Goal: Transaction & Acquisition: Purchase product/service

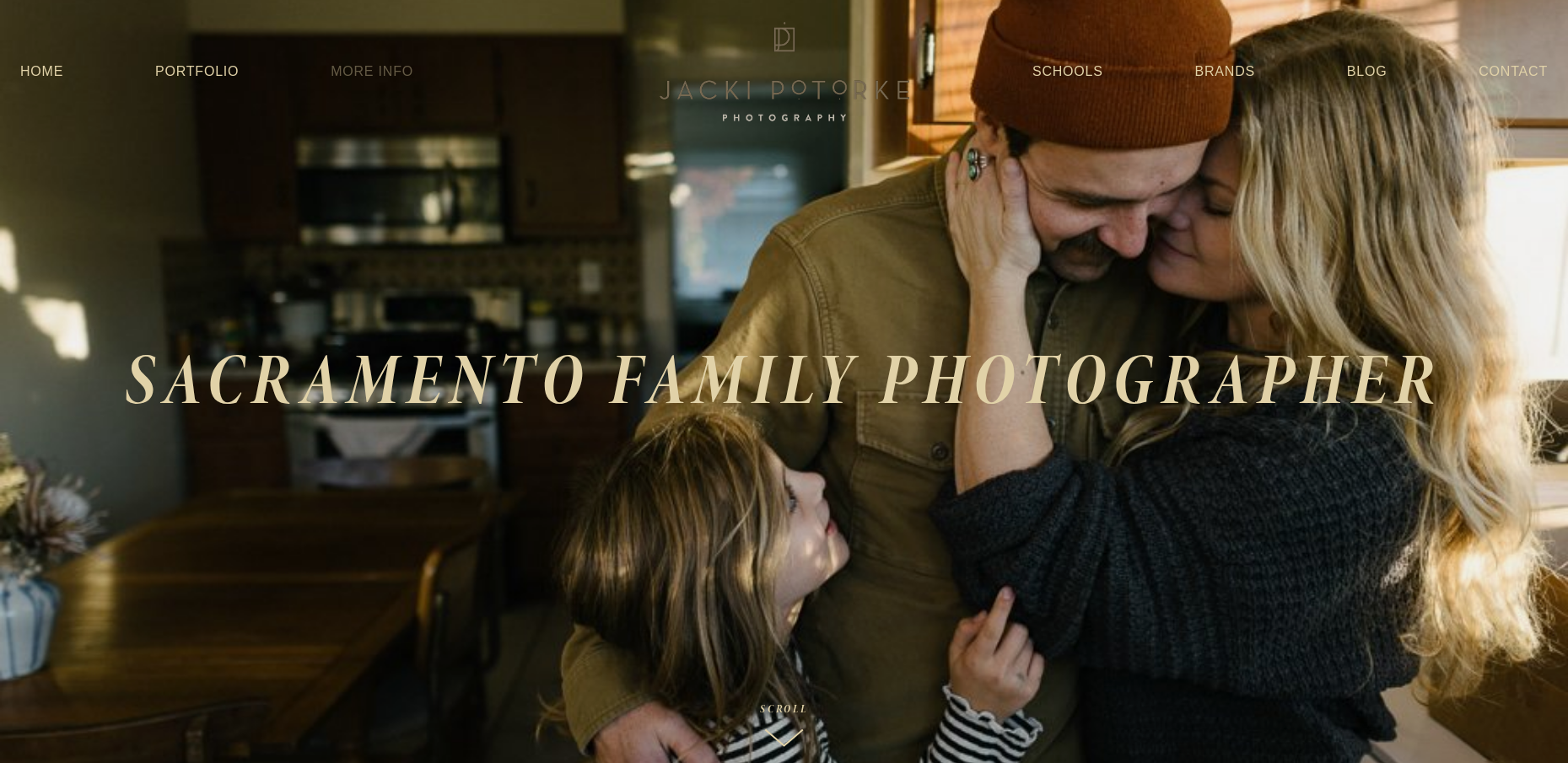
click at [380, 73] on link "More Info" at bounding box center [372, 71] width 83 height 30
click at [394, 73] on link "More Info" at bounding box center [372, 71] width 83 height 30
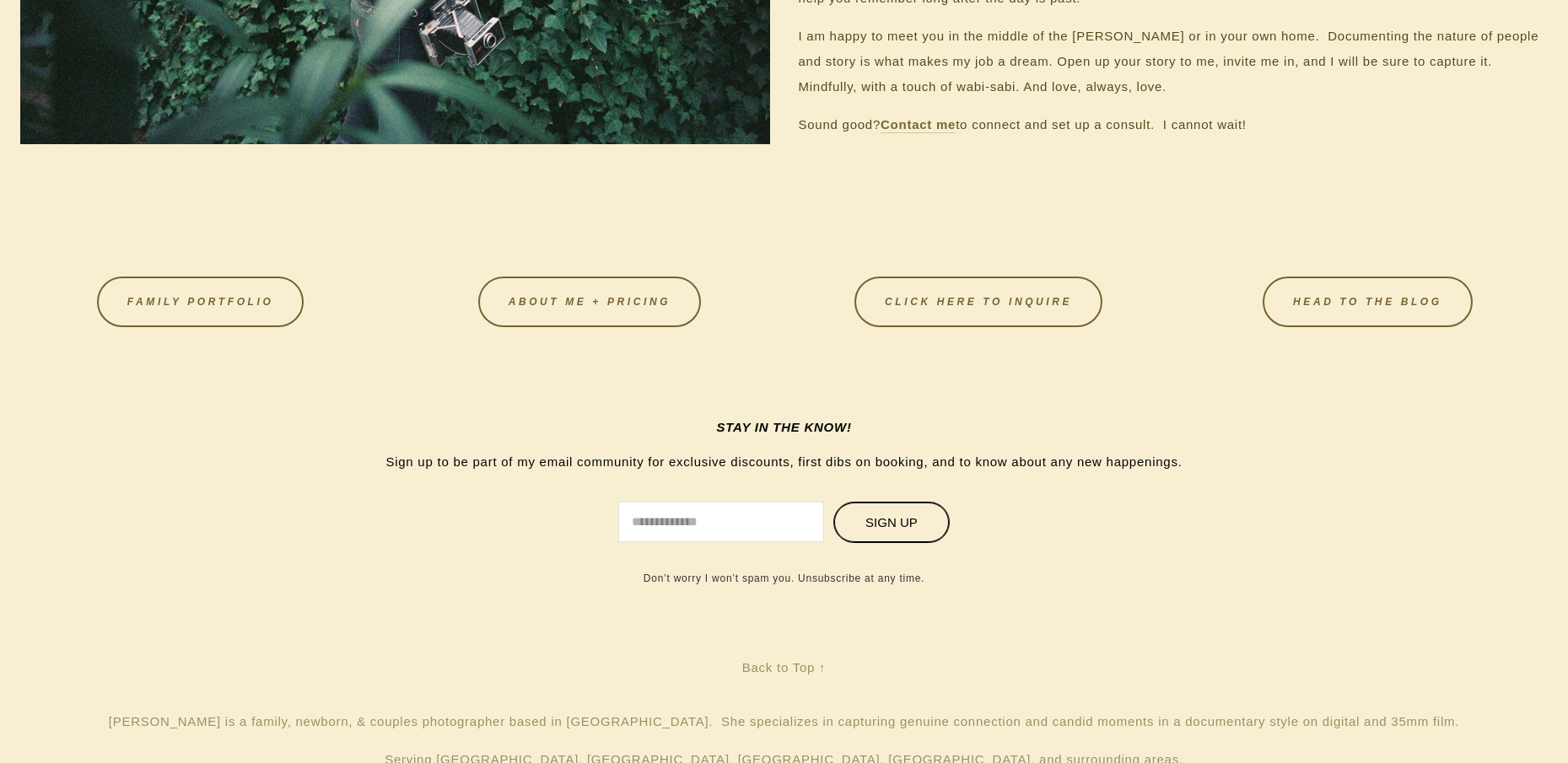
scroll to position [1841, 0]
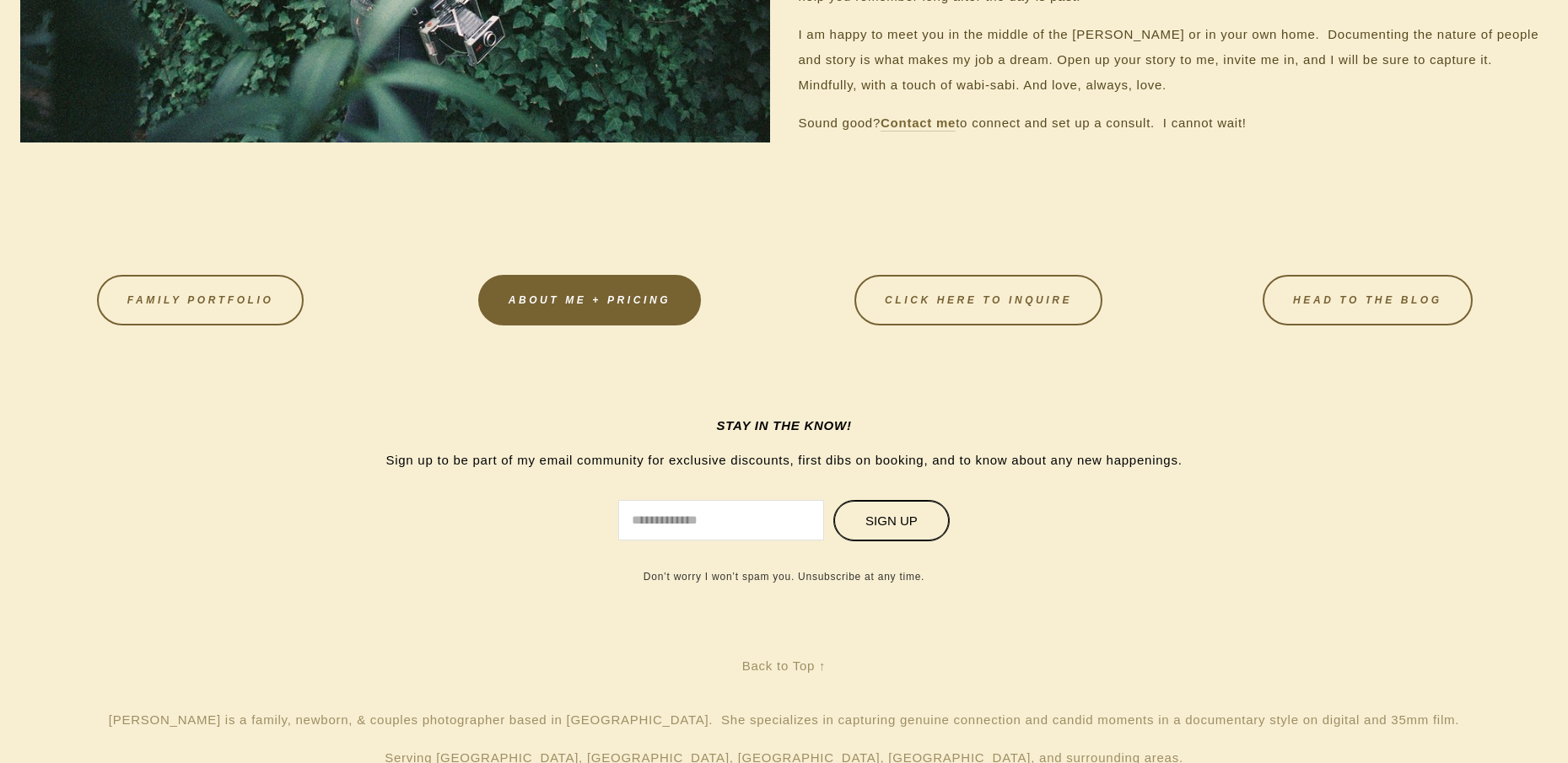
click at [578, 289] on link "About Me + Pricing" at bounding box center [589, 300] width 222 height 51
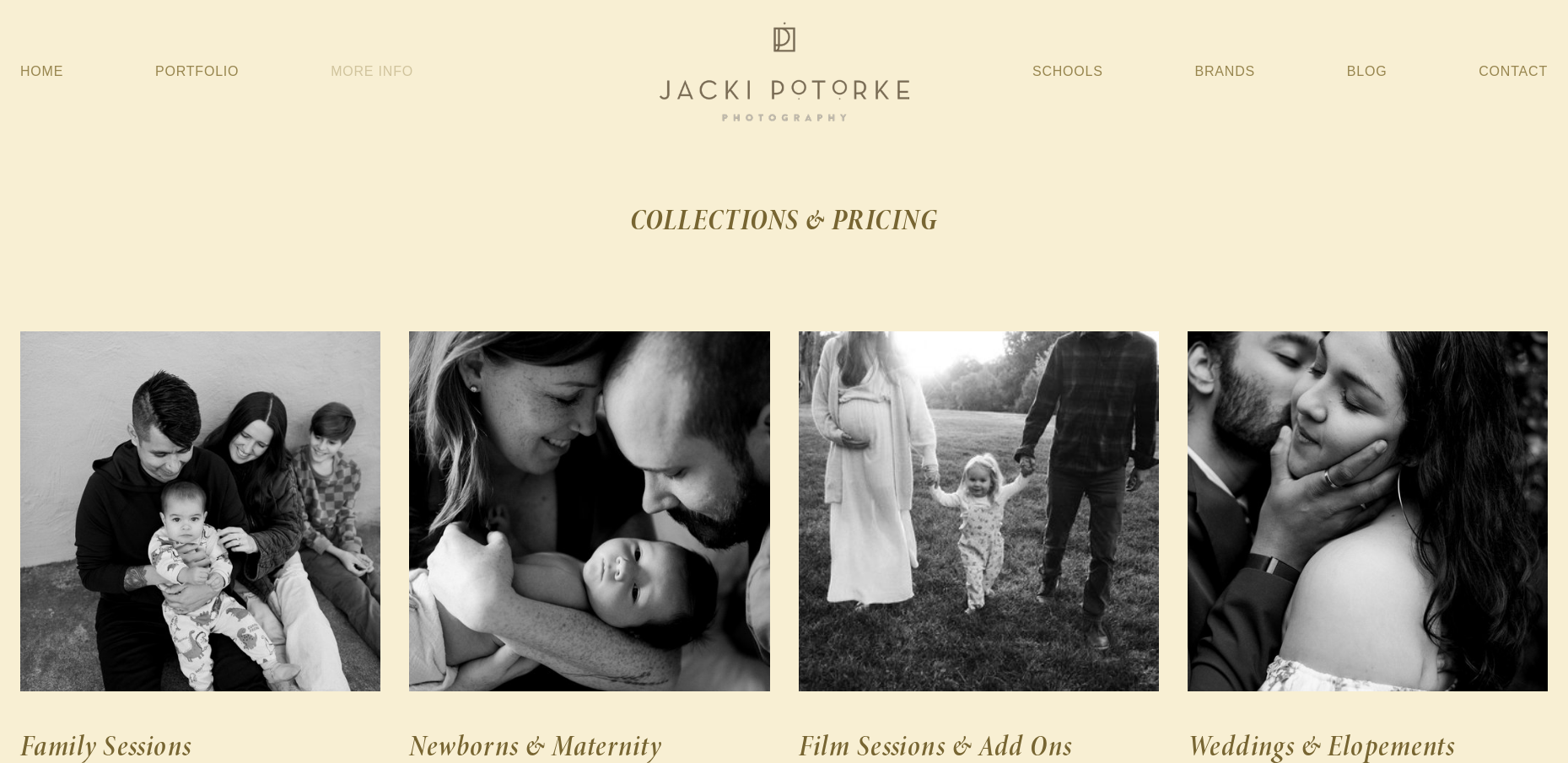
click at [375, 73] on link "More Info" at bounding box center [372, 71] width 83 height 30
click at [63, 77] on link "Home" at bounding box center [42, 71] width 43 height 30
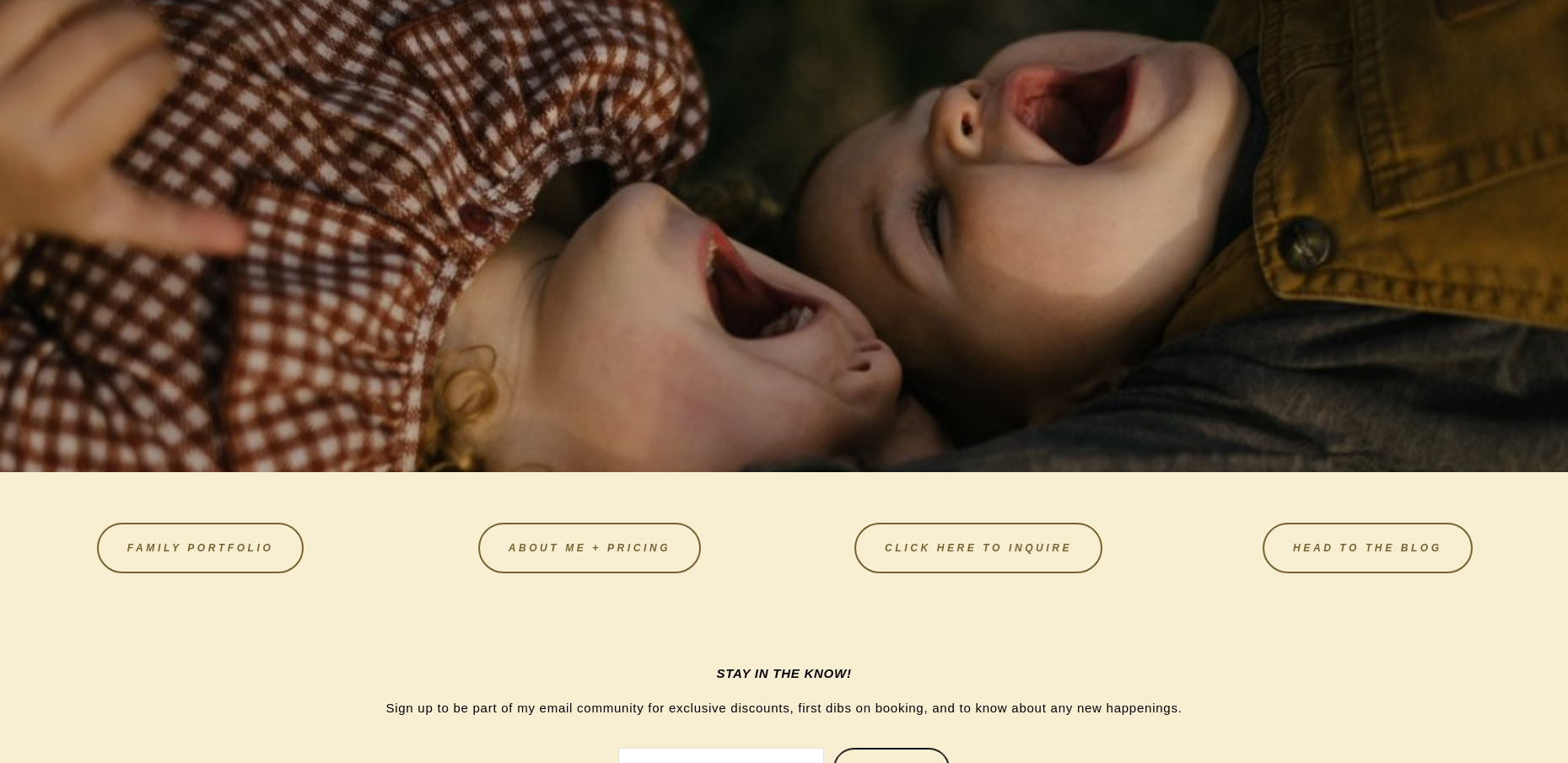
scroll to position [5500, 0]
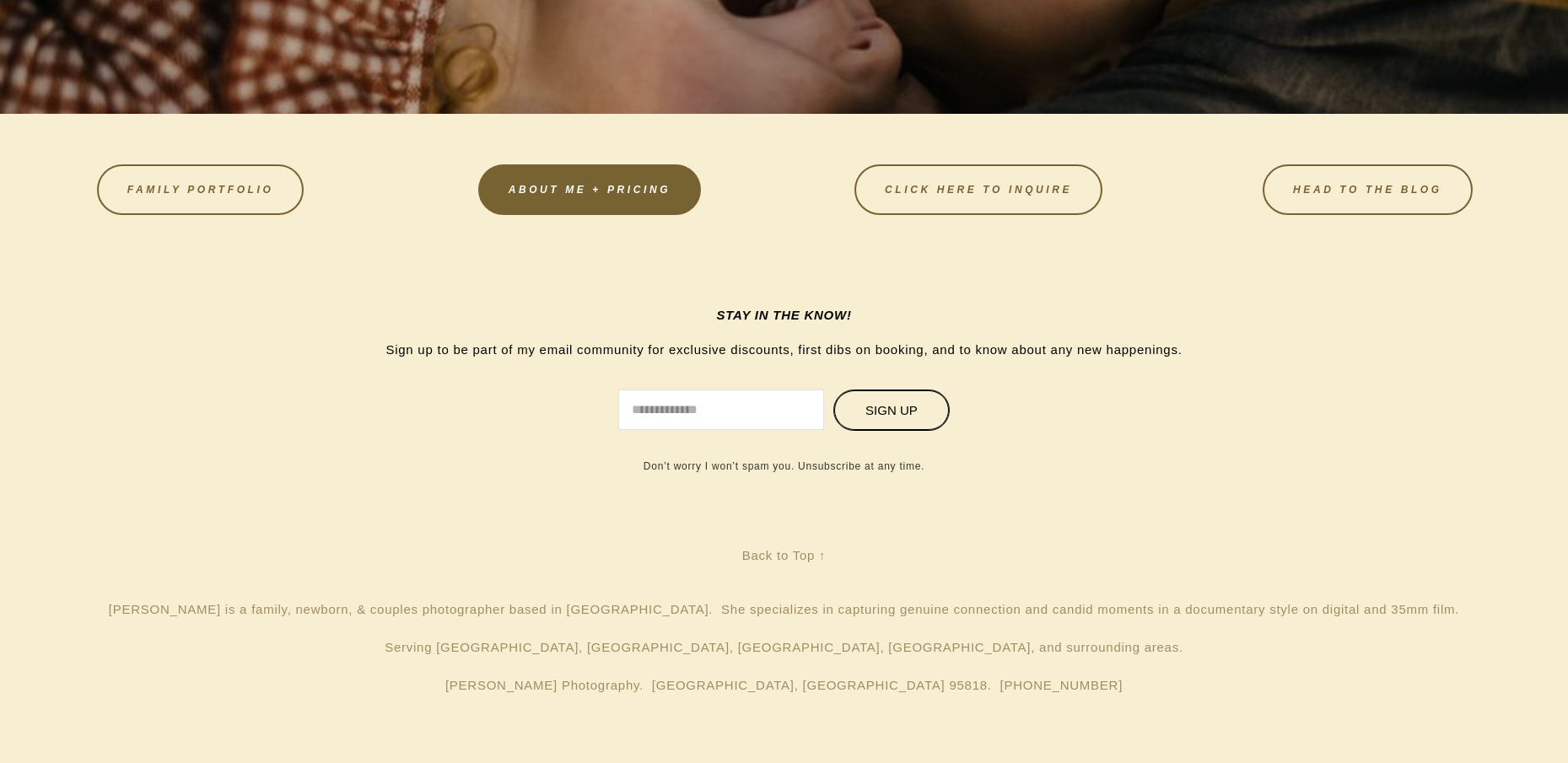
click at [641, 206] on link "About Me + Pricing" at bounding box center [589, 189] width 222 height 51
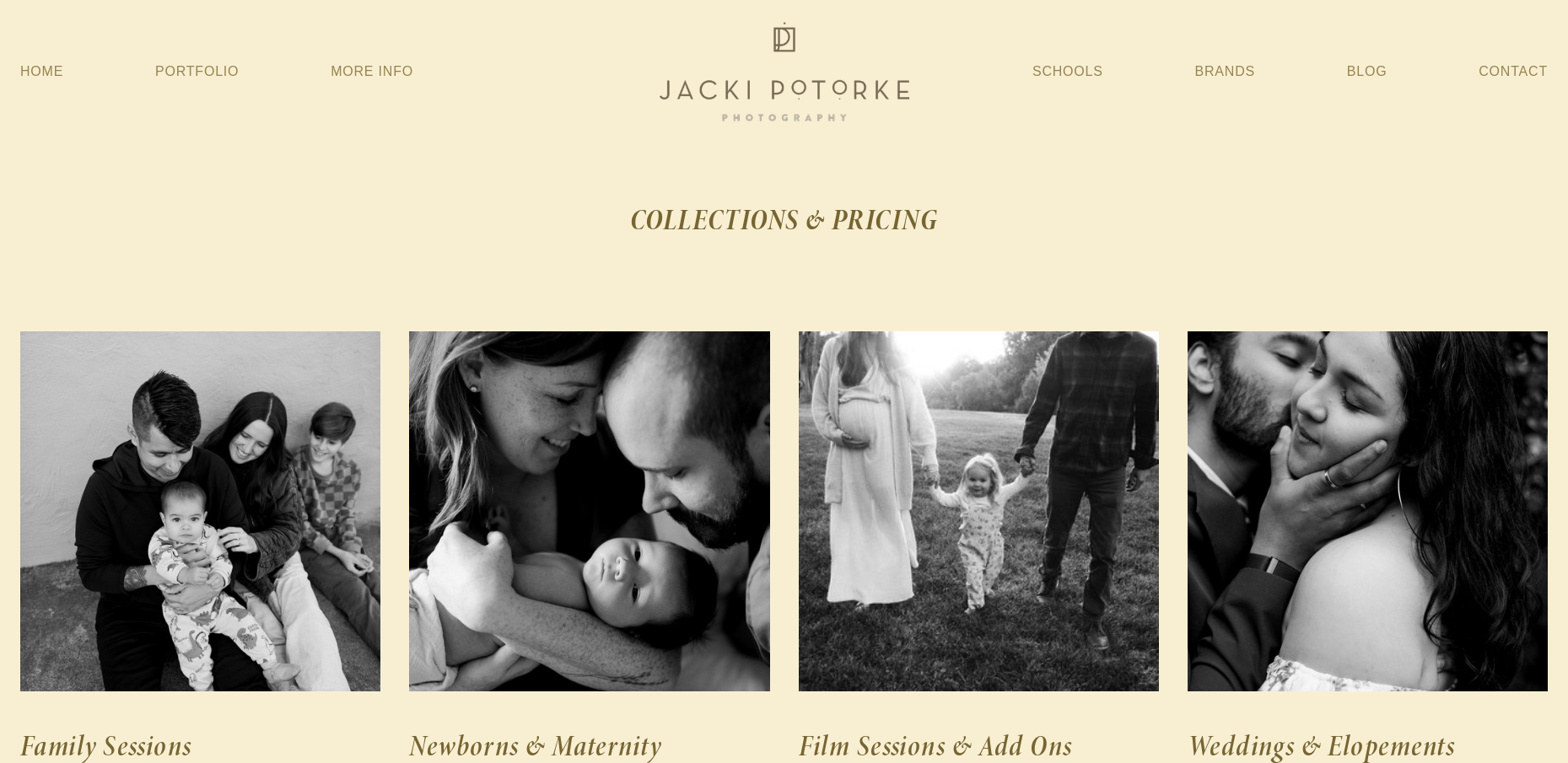
click at [758, 93] on img at bounding box center [784, 71] width 269 height 108
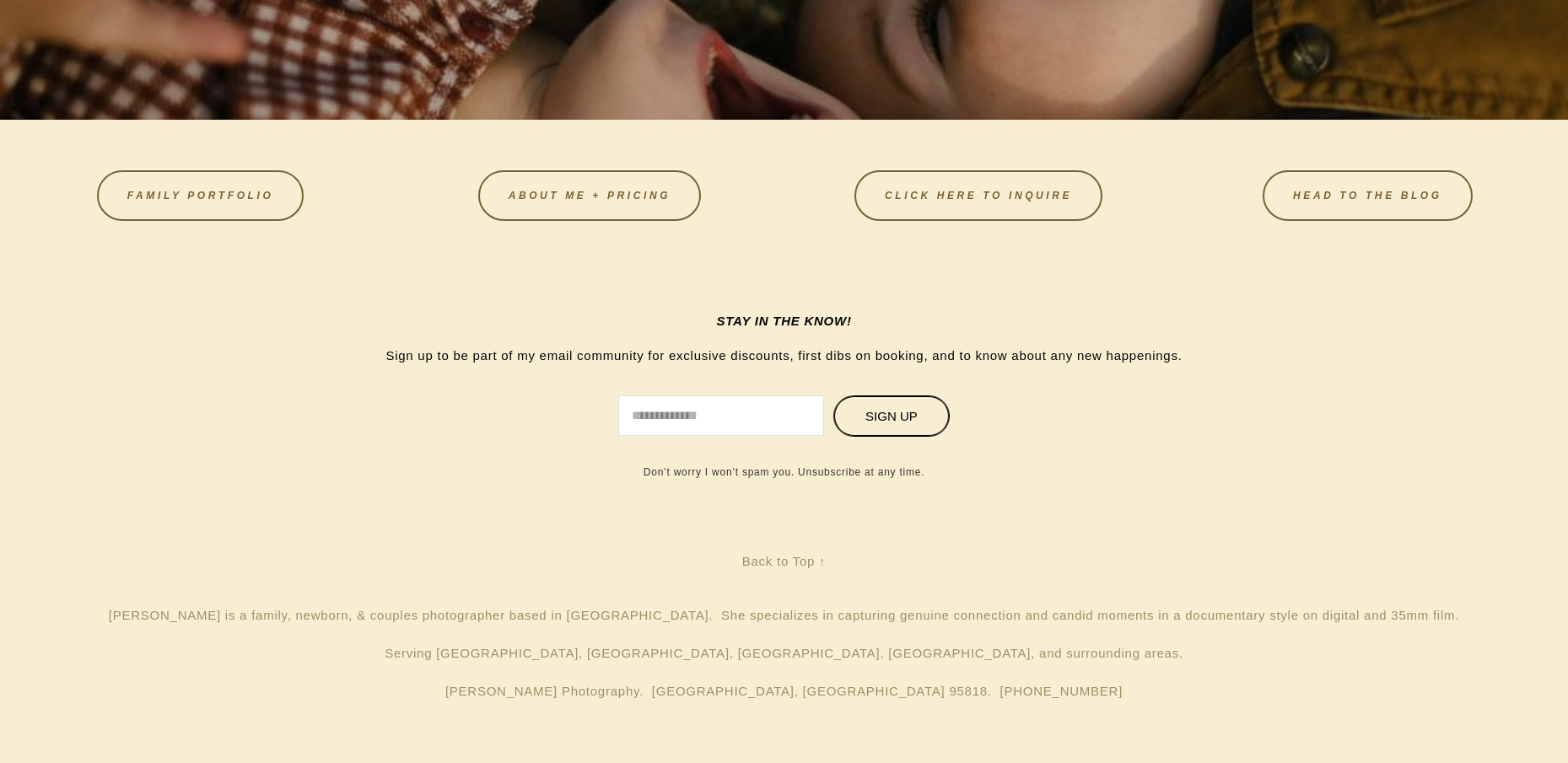
scroll to position [5500, 0]
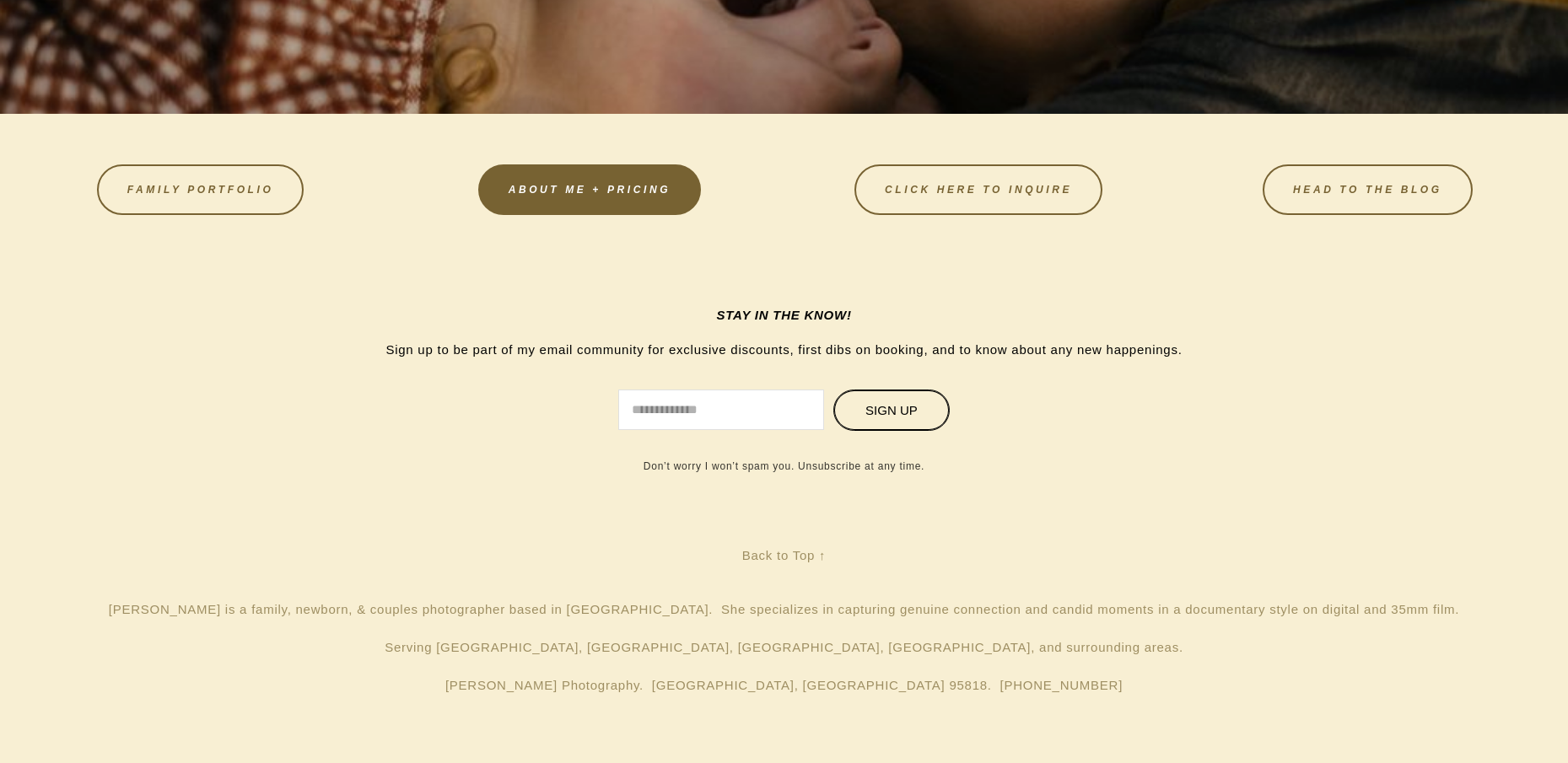
click at [624, 176] on link "About Me + Pricing" at bounding box center [589, 189] width 222 height 51
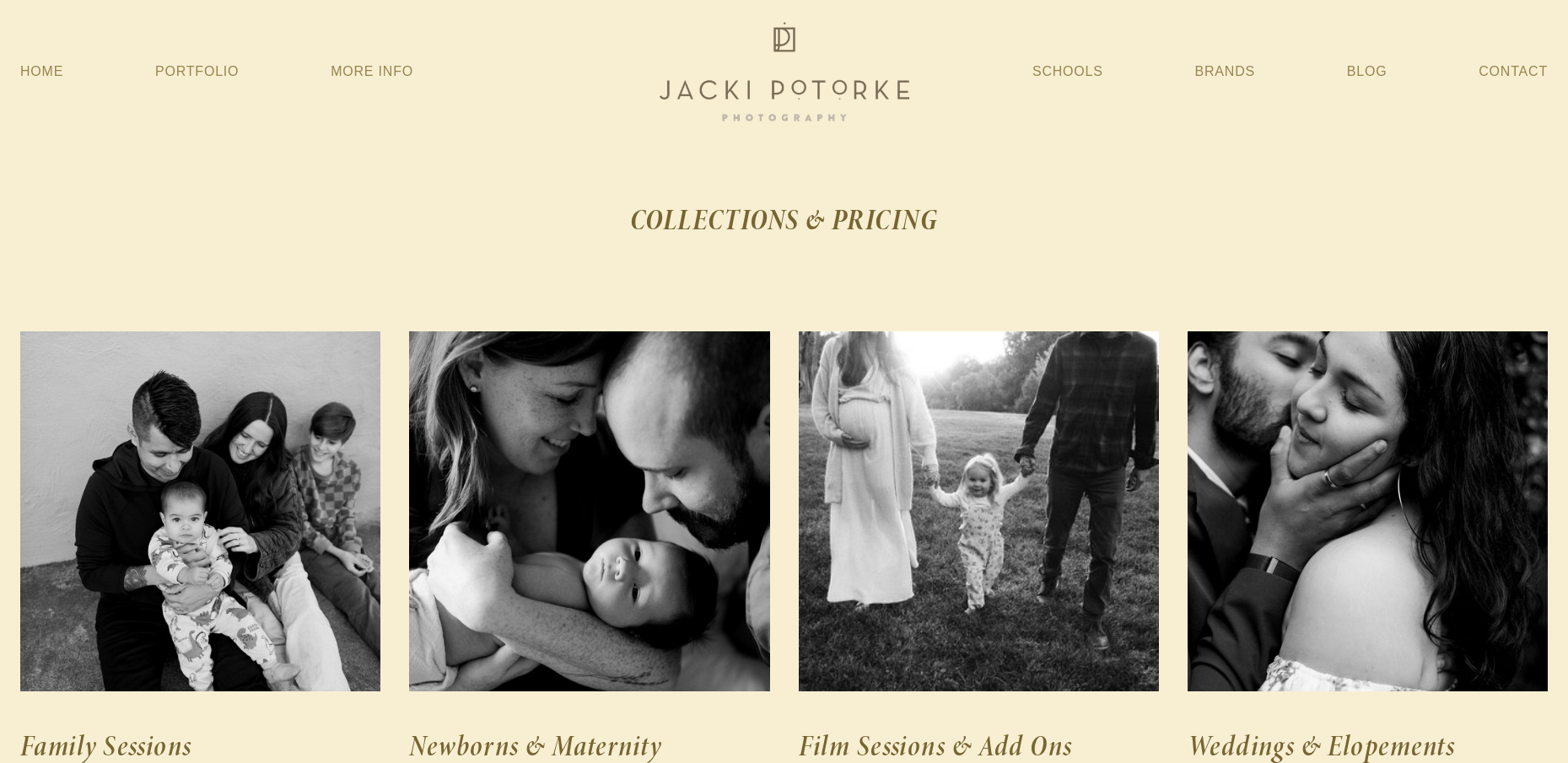
click at [824, 71] on img at bounding box center [784, 71] width 269 height 108
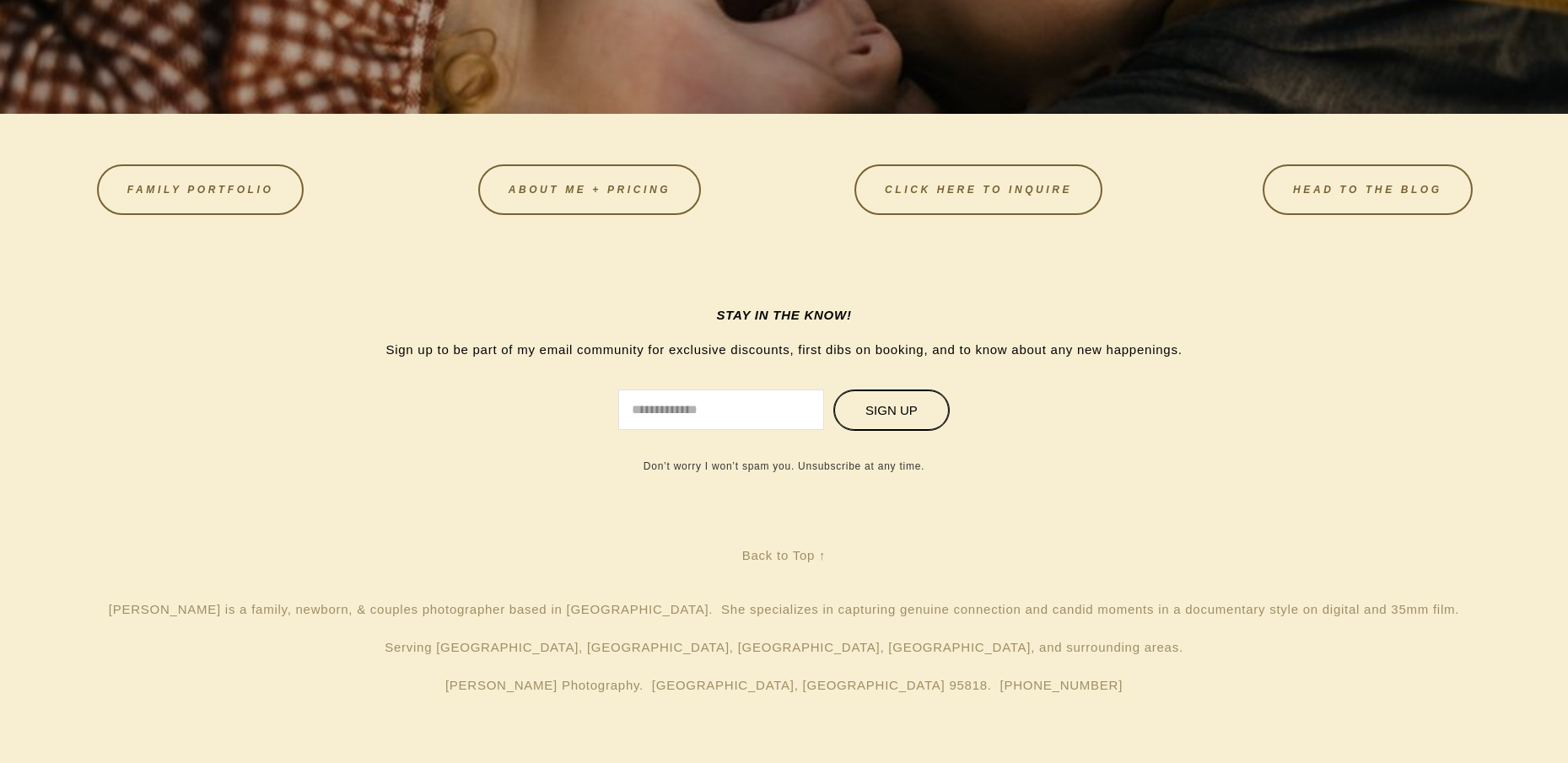
scroll to position [5500, 0]
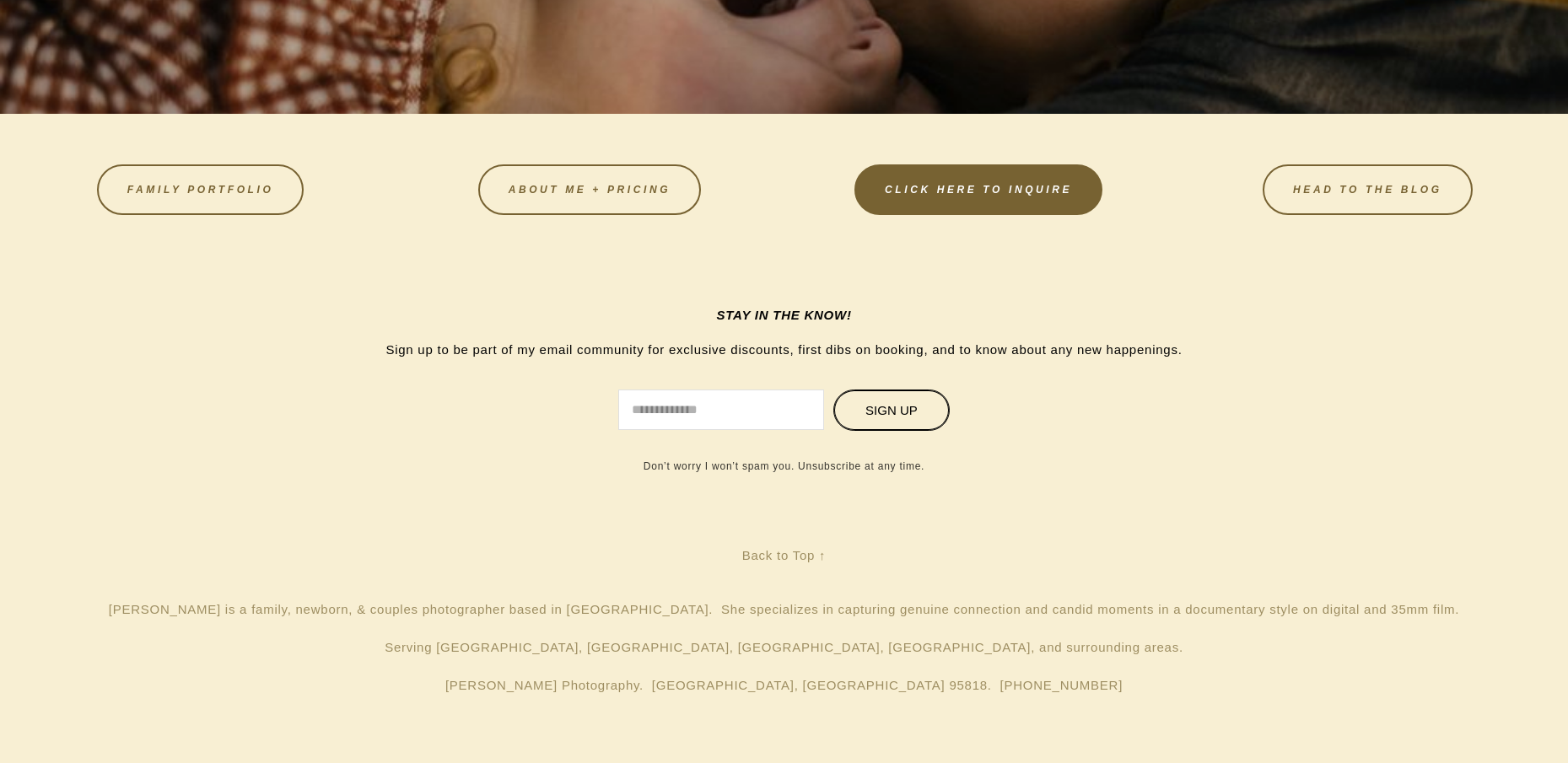
click at [991, 201] on link "CLICK HERE TO INQUIRE" at bounding box center [978, 189] width 248 height 51
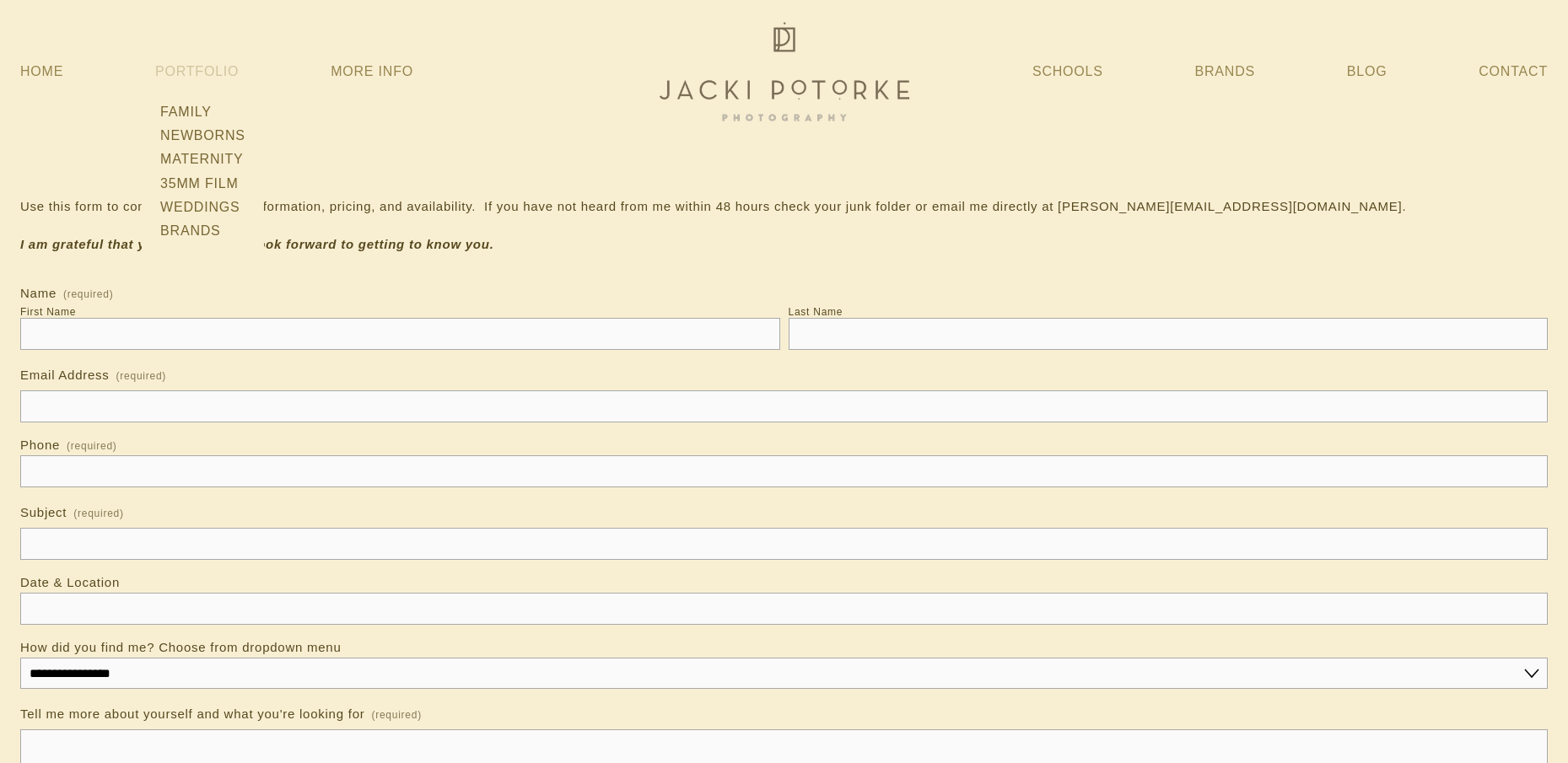
click at [218, 77] on link "Portfolio" at bounding box center [197, 71] width 83 height 15
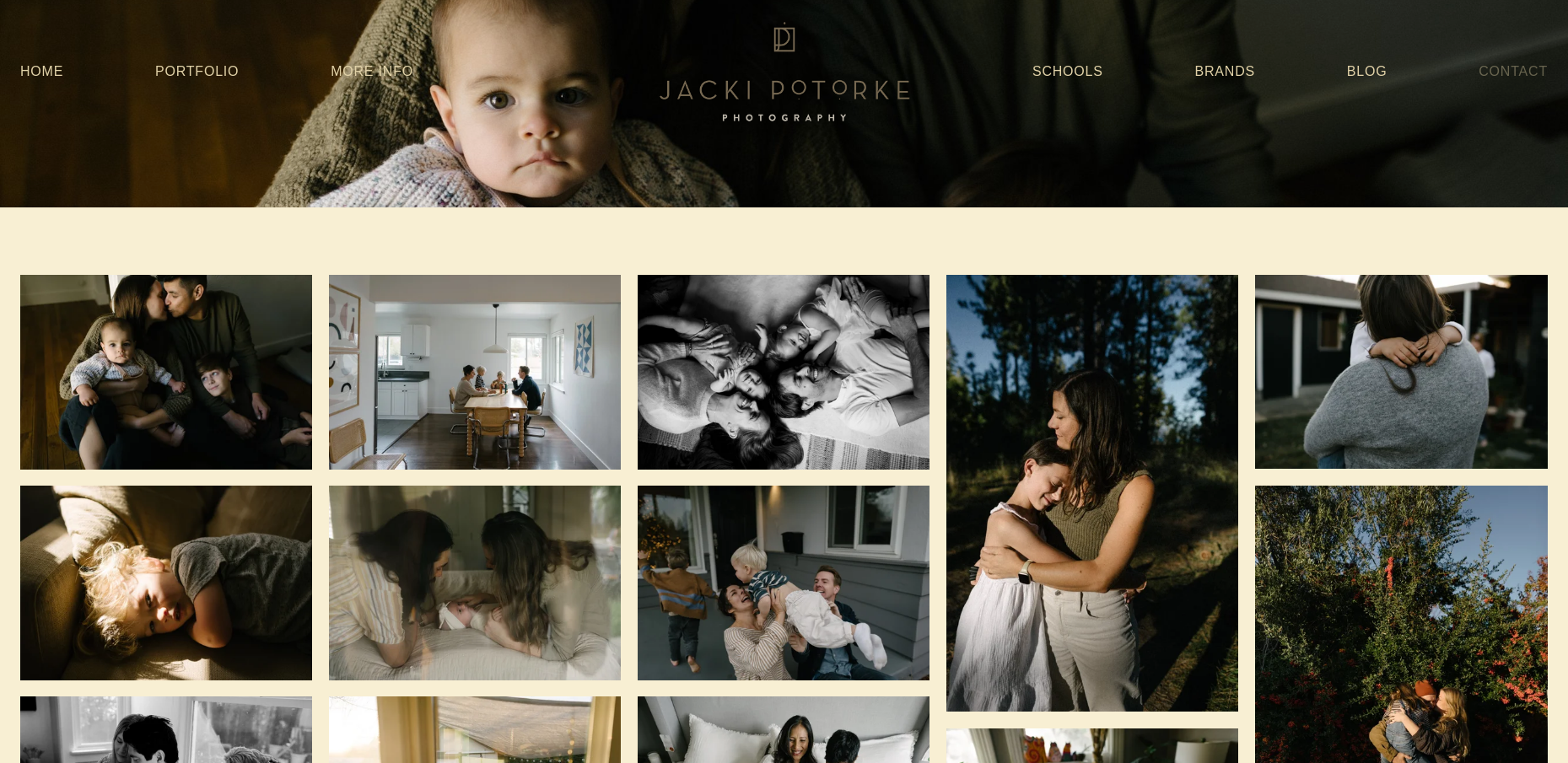
click at [1494, 74] on link "Contact" at bounding box center [1513, 71] width 69 height 30
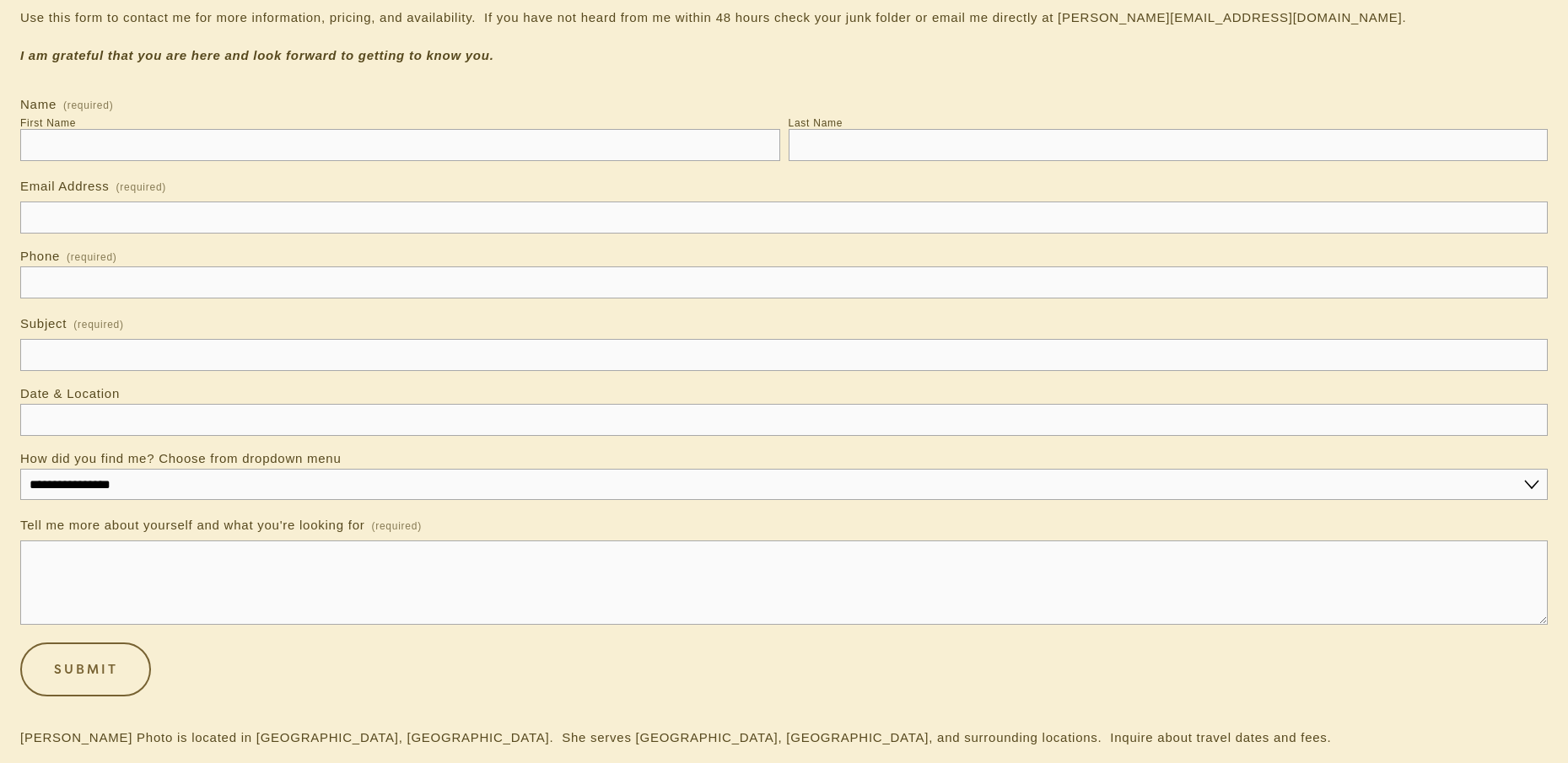
scroll to position [190, 0]
click at [1536, 481] on select "**********" at bounding box center [784, 483] width 1527 height 31
